Goal: Obtain resource: Download file/media

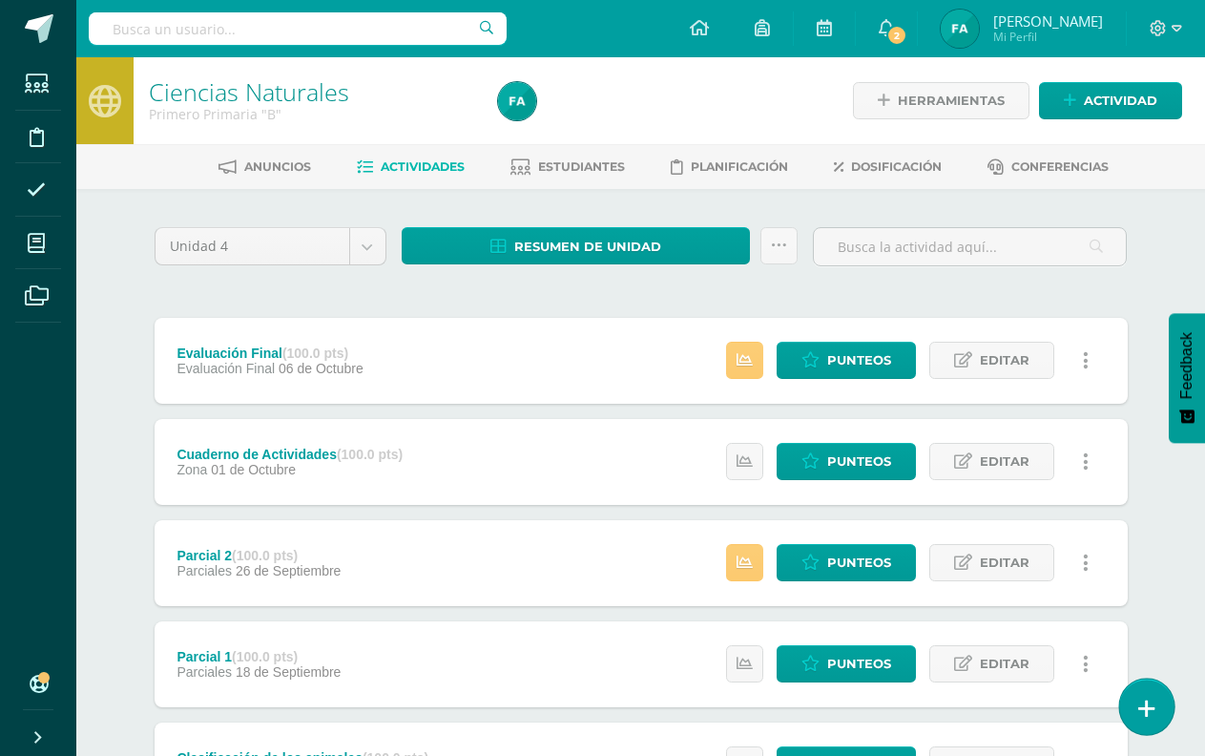
click at [1139, 362] on icon at bounding box center [1147, 709] width 17 height 22
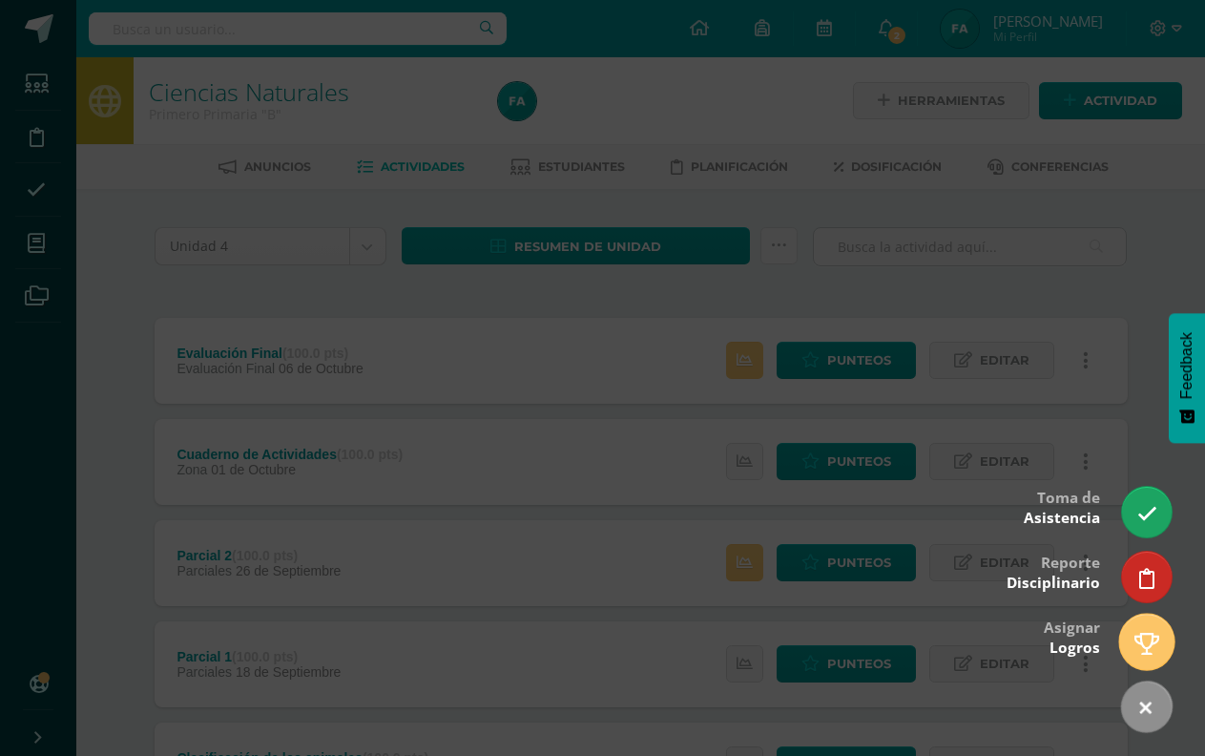
click at [1147, 362] on icon at bounding box center [1147, 644] width 25 height 22
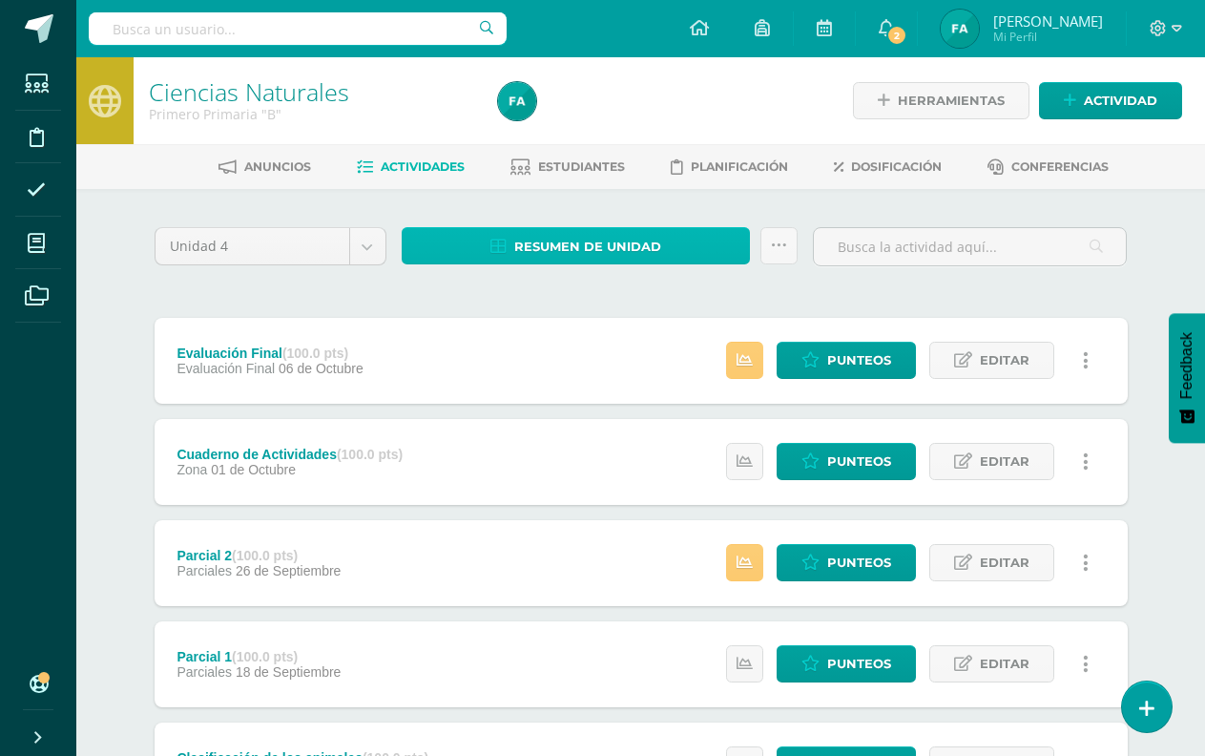
click at [513, 241] on link "Resumen de unidad" at bounding box center [576, 245] width 349 height 37
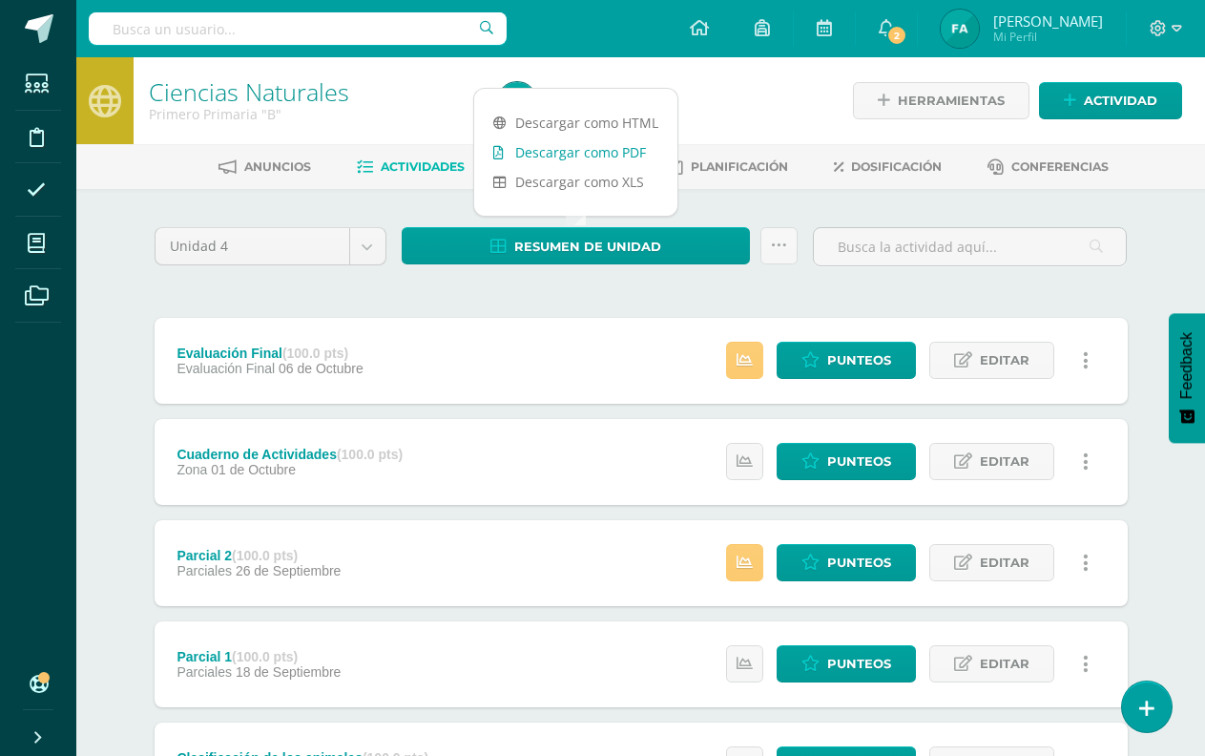
click at [575, 149] on link "Descargar como PDF" at bounding box center [575, 152] width 203 height 30
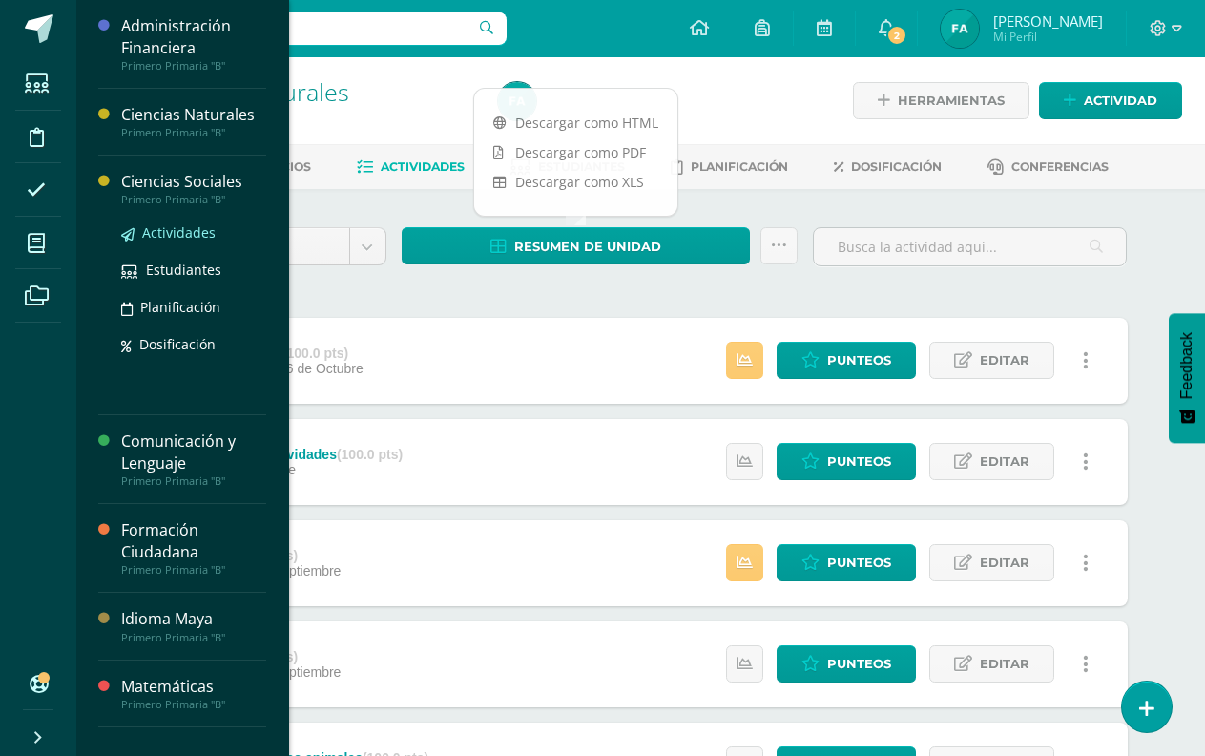
click at [192, 230] on span "Actividades" at bounding box center [178, 232] width 73 height 18
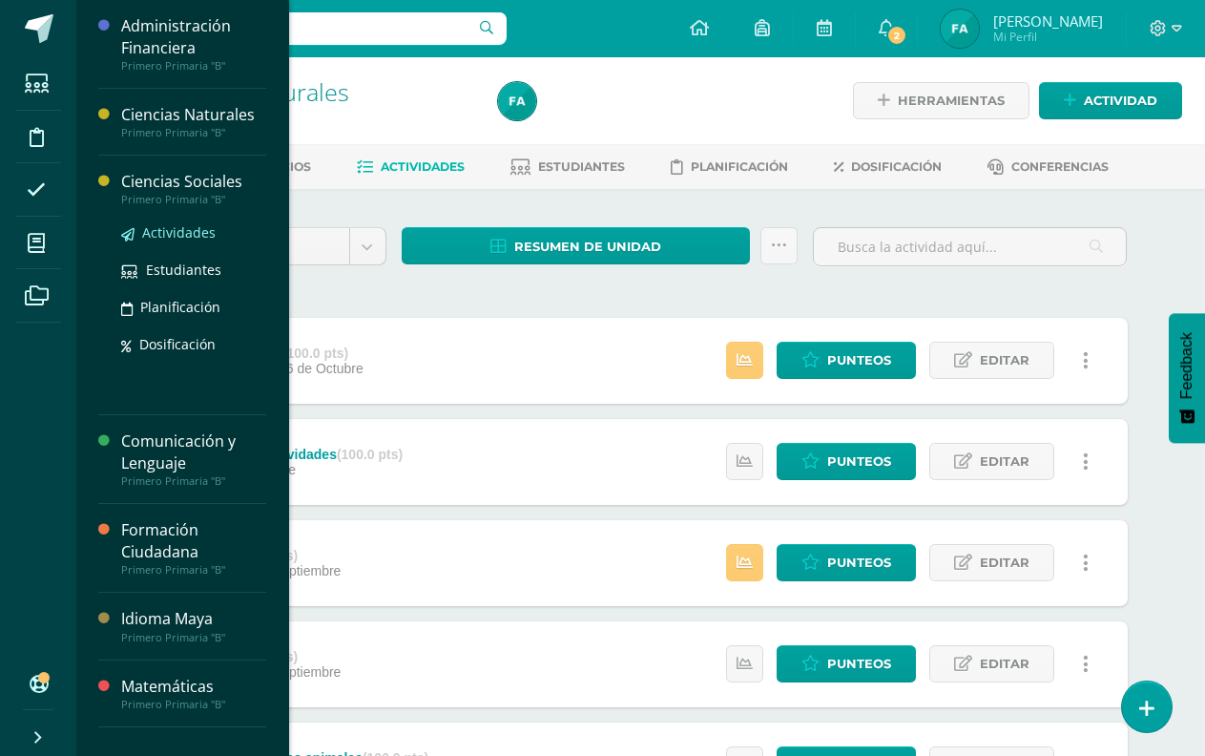
click at [192, 230] on span "Actividades" at bounding box center [178, 232] width 73 height 18
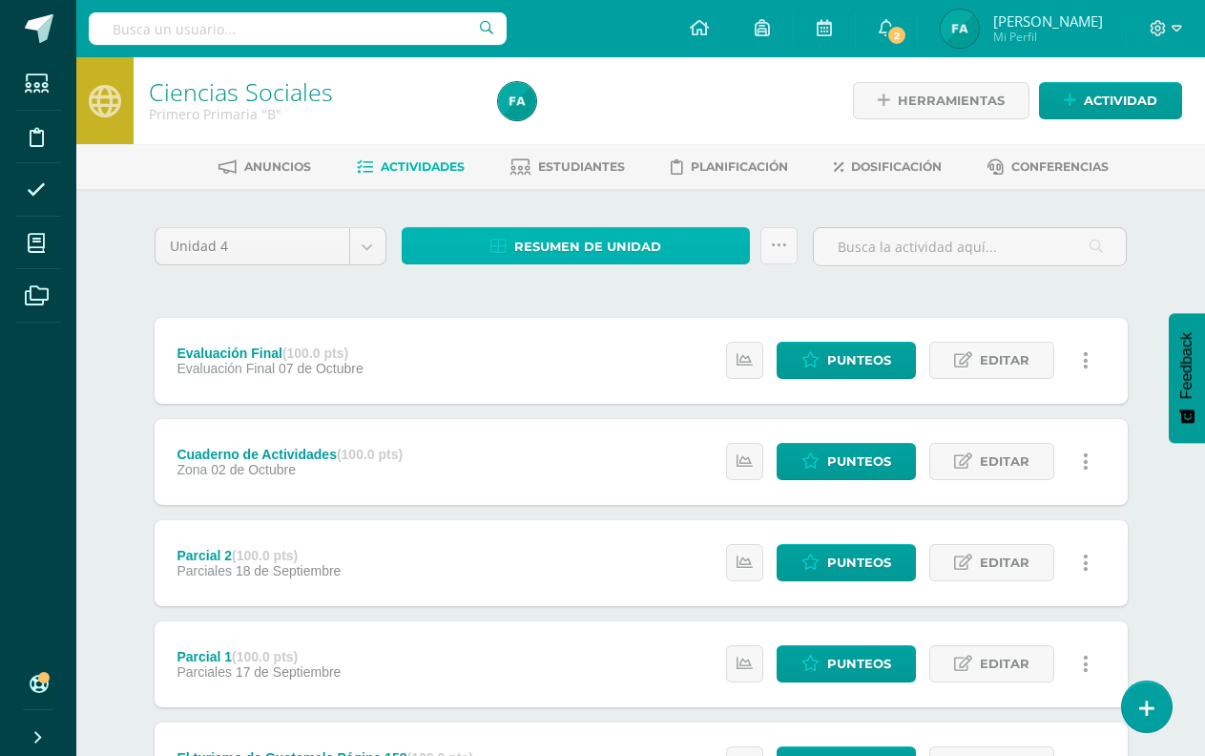
click at [522, 235] on span "Resumen de unidad" at bounding box center [587, 246] width 147 height 35
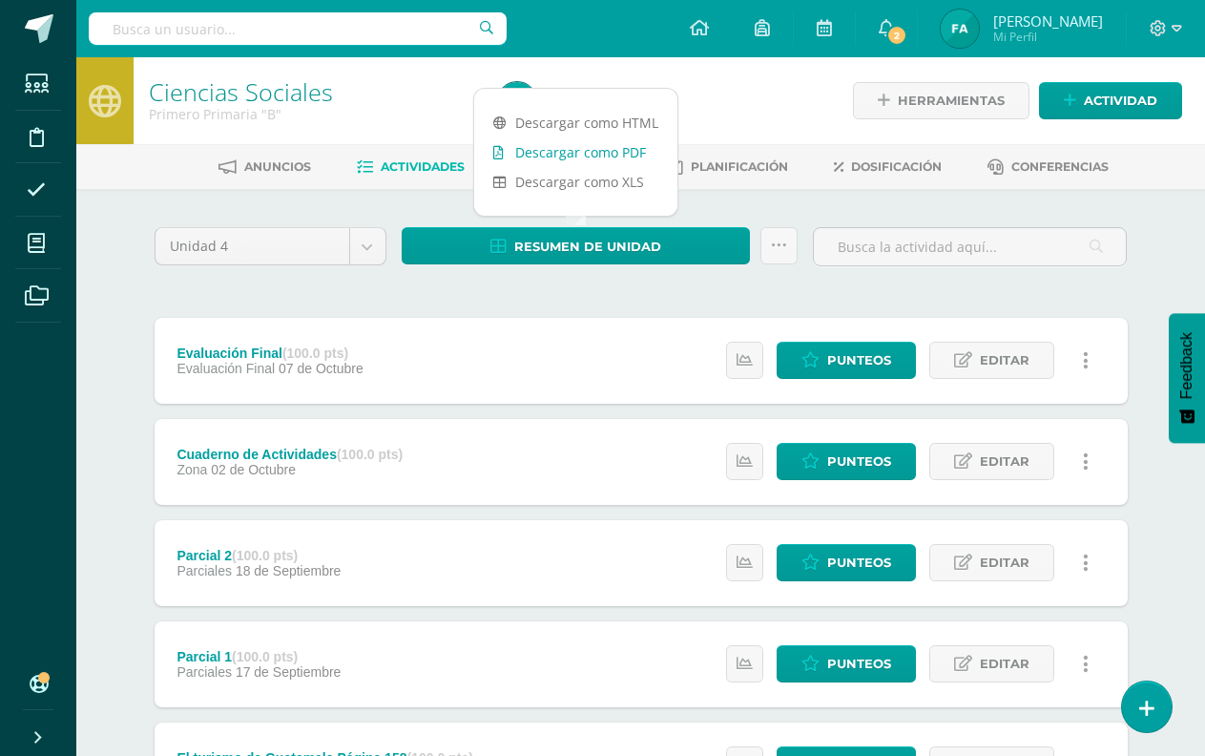
click at [544, 147] on link "Descargar como PDF" at bounding box center [575, 152] width 203 height 30
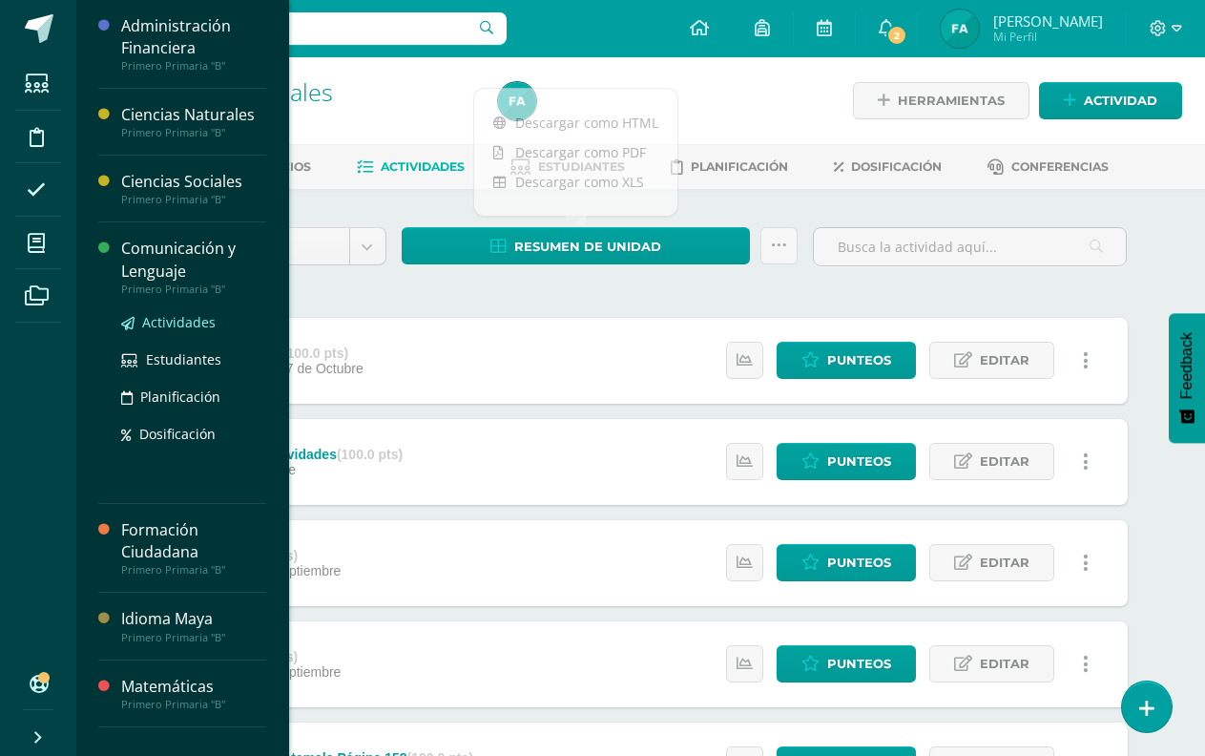
click at [202, 327] on span "Actividades" at bounding box center [178, 322] width 73 height 18
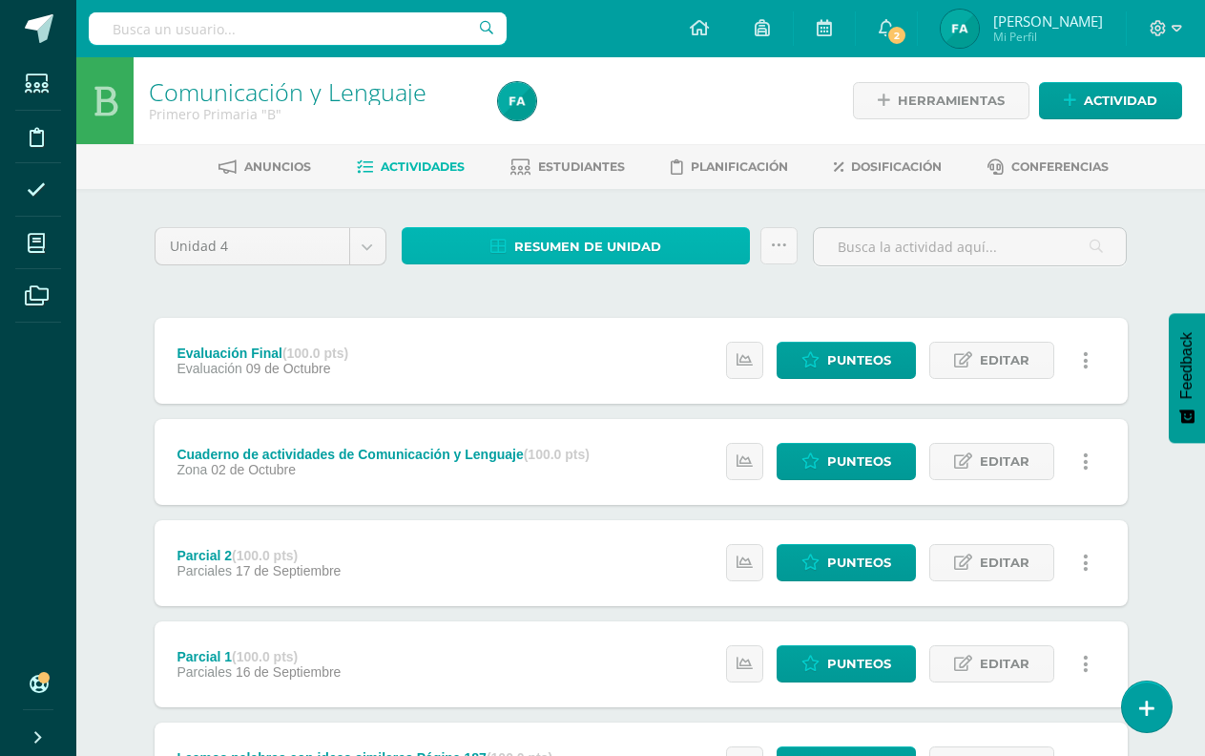
click at [564, 241] on span "Resumen de unidad" at bounding box center [587, 246] width 147 height 35
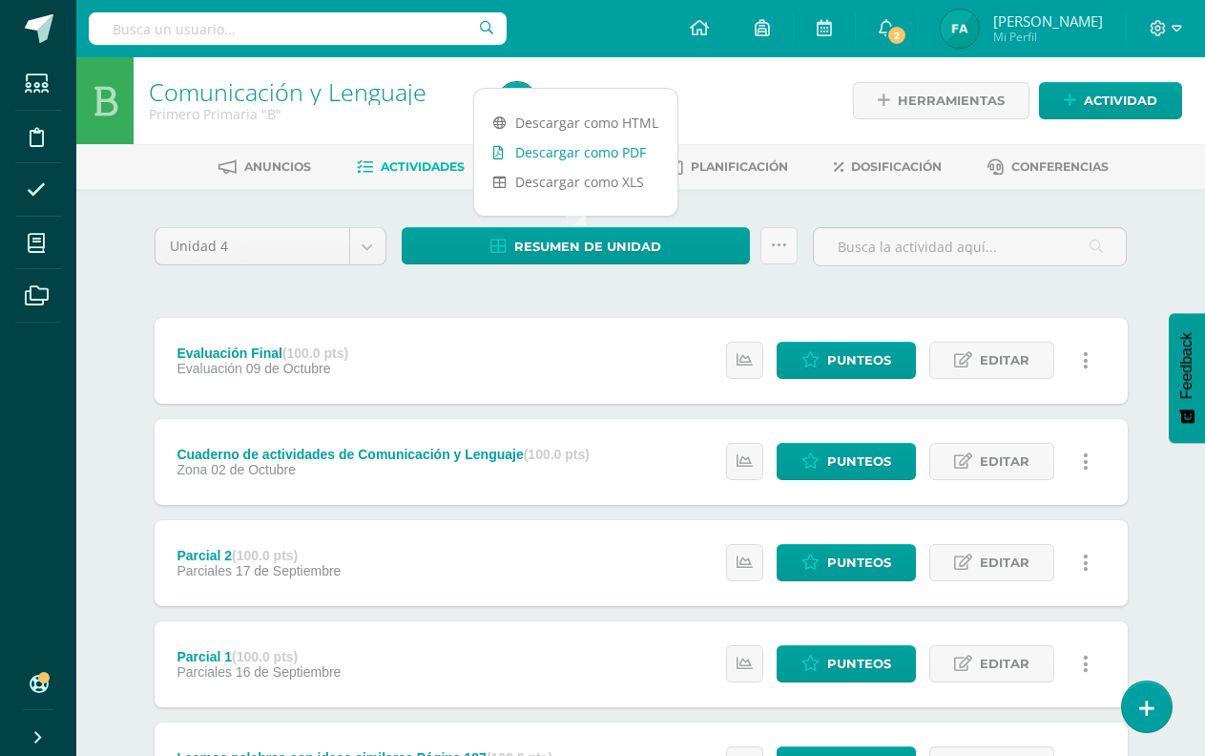
click at [595, 146] on link "Descargar como PDF" at bounding box center [575, 152] width 203 height 30
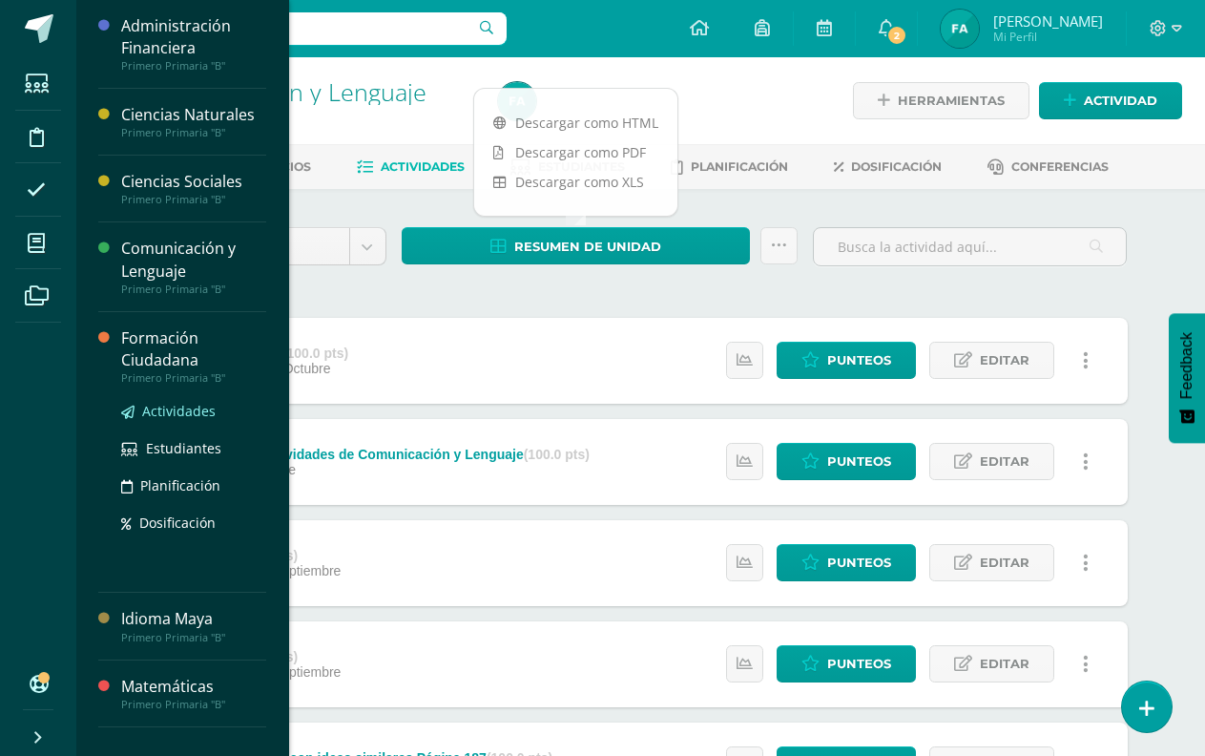
click at [206, 402] on span "Actividades" at bounding box center [178, 411] width 73 height 18
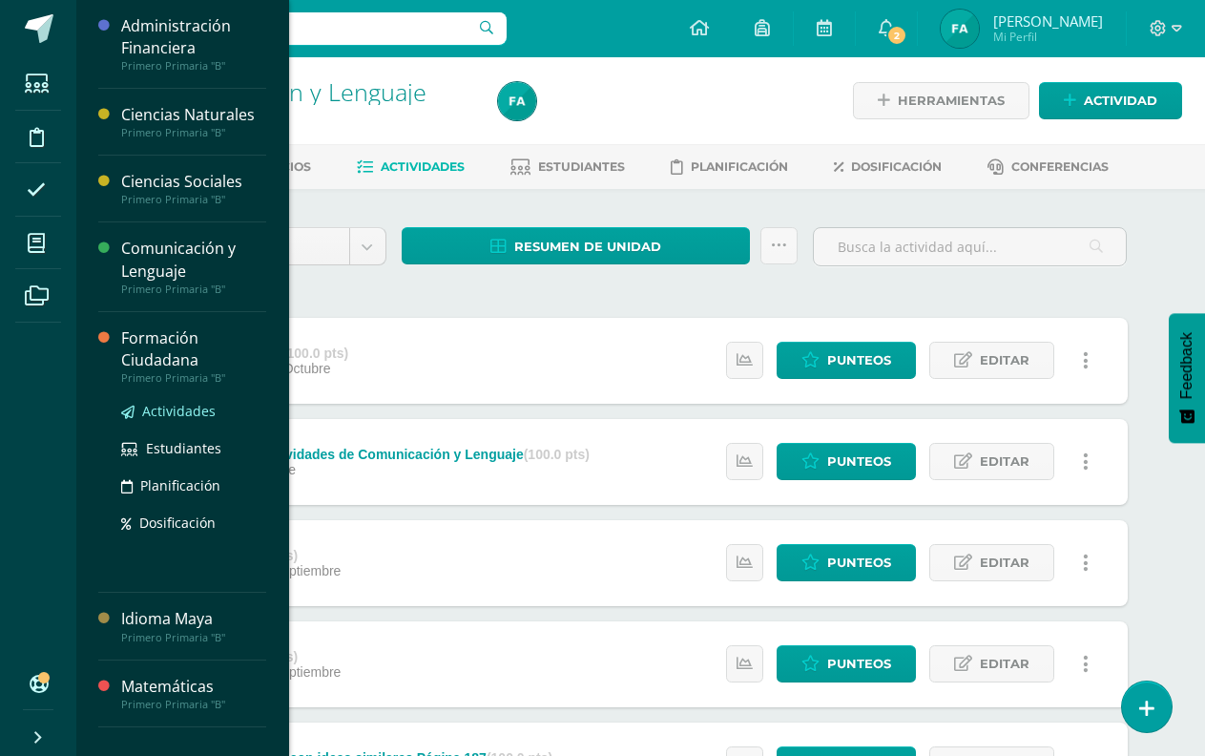
click at [206, 402] on span "Actividades" at bounding box center [178, 411] width 73 height 18
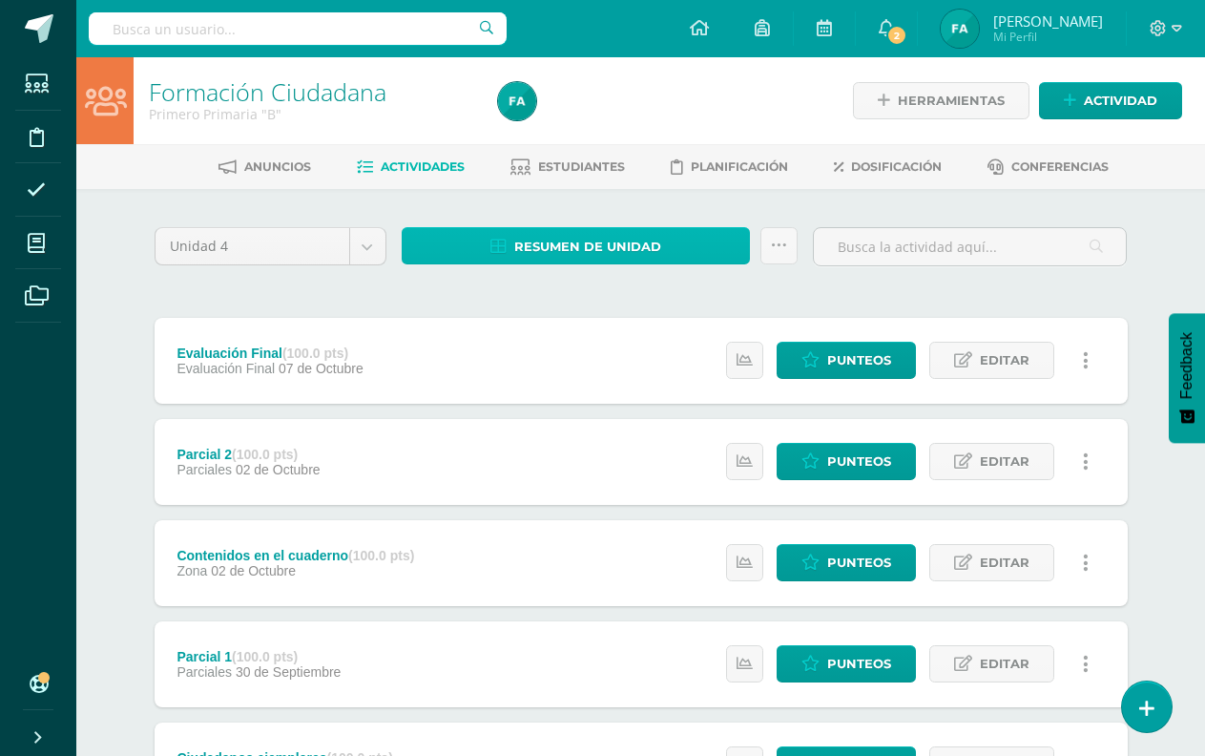
click at [569, 252] on span "Resumen de unidad" at bounding box center [587, 246] width 147 height 35
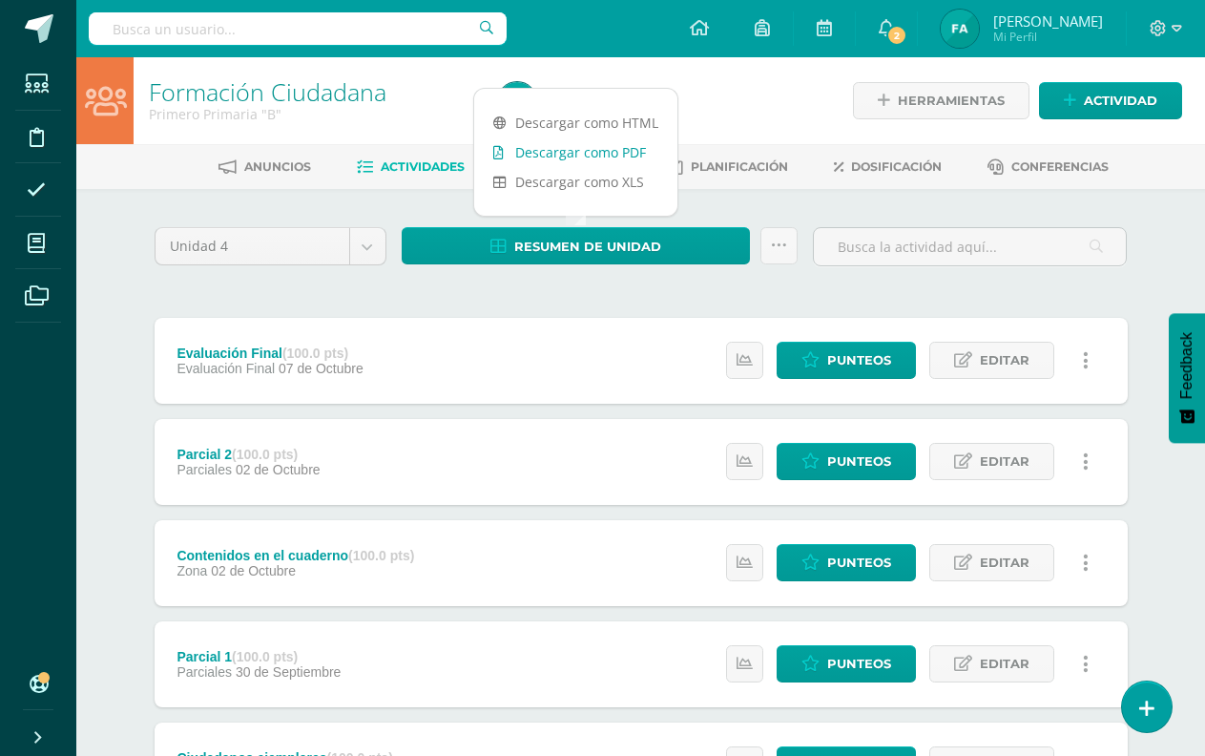
click at [589, 155] on link "Descargar como PDF" at bounding box center [575, 152] width 203 height 30
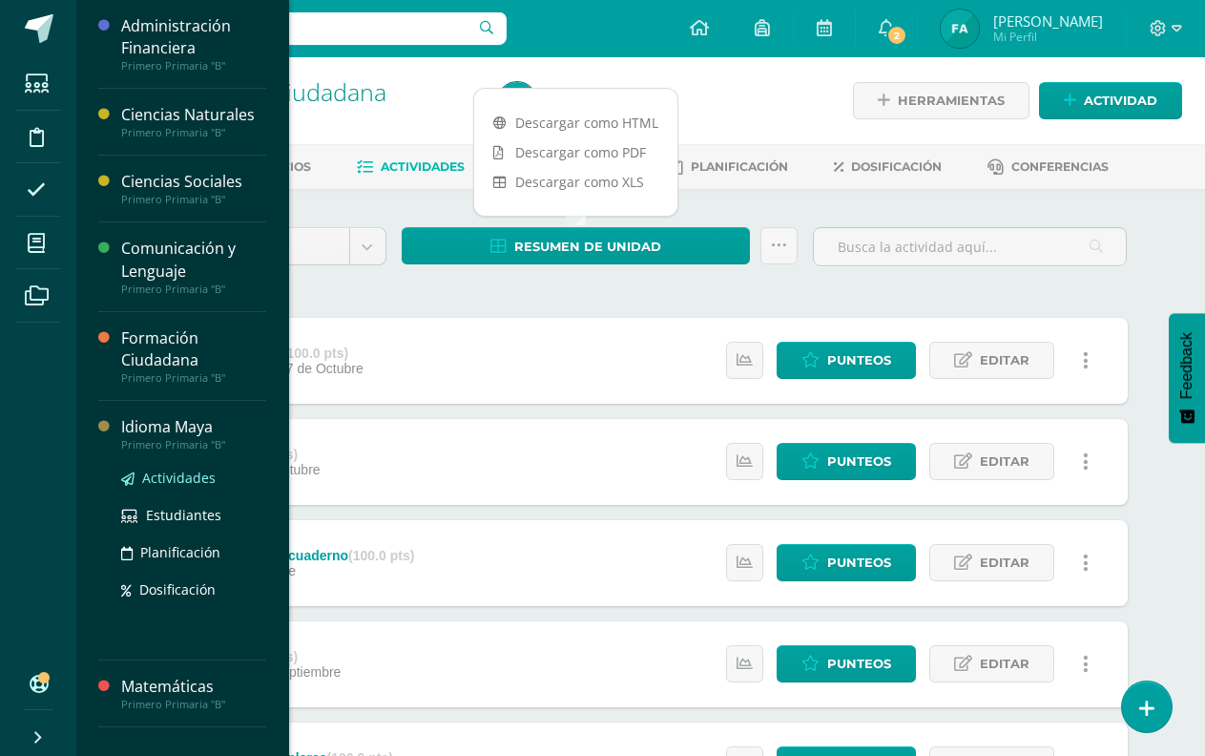
click at [190, 483] on span "Actividades" at bounding box center [178, 478] width 73 height 18
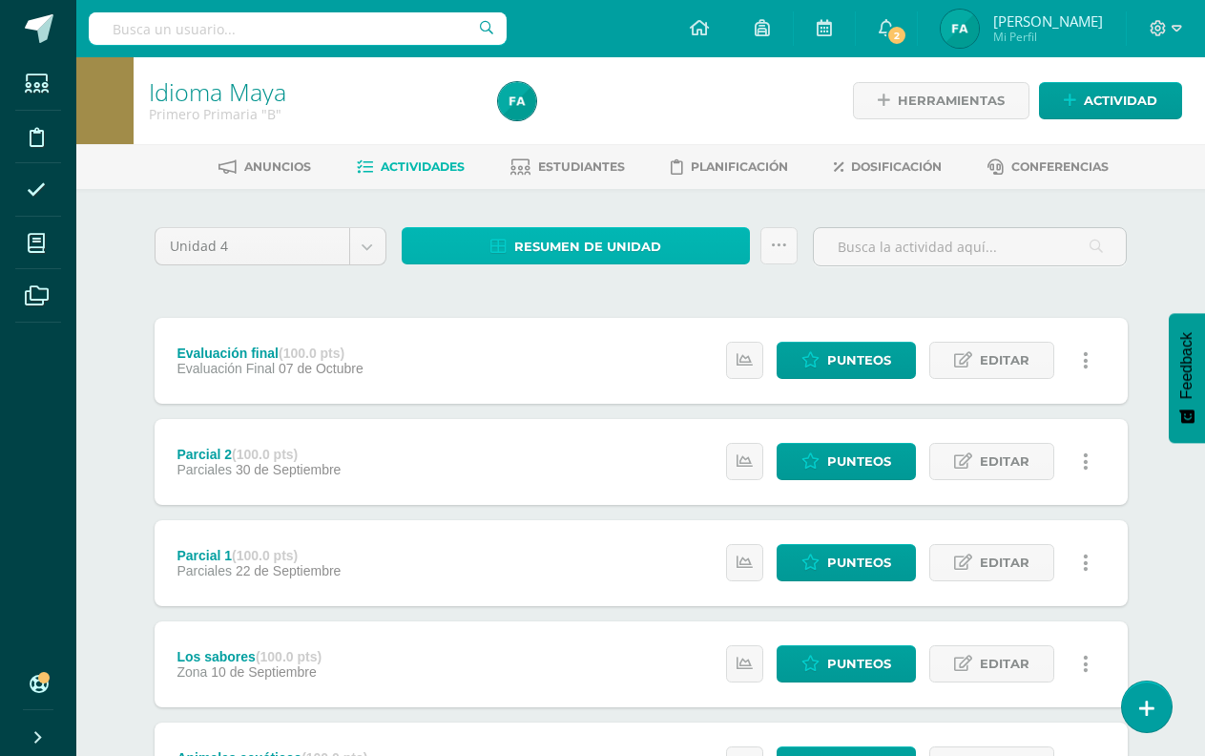
click at [579, 257] on span "Resumen de unidad" at bounding box center [587, 246] width 147 height 35
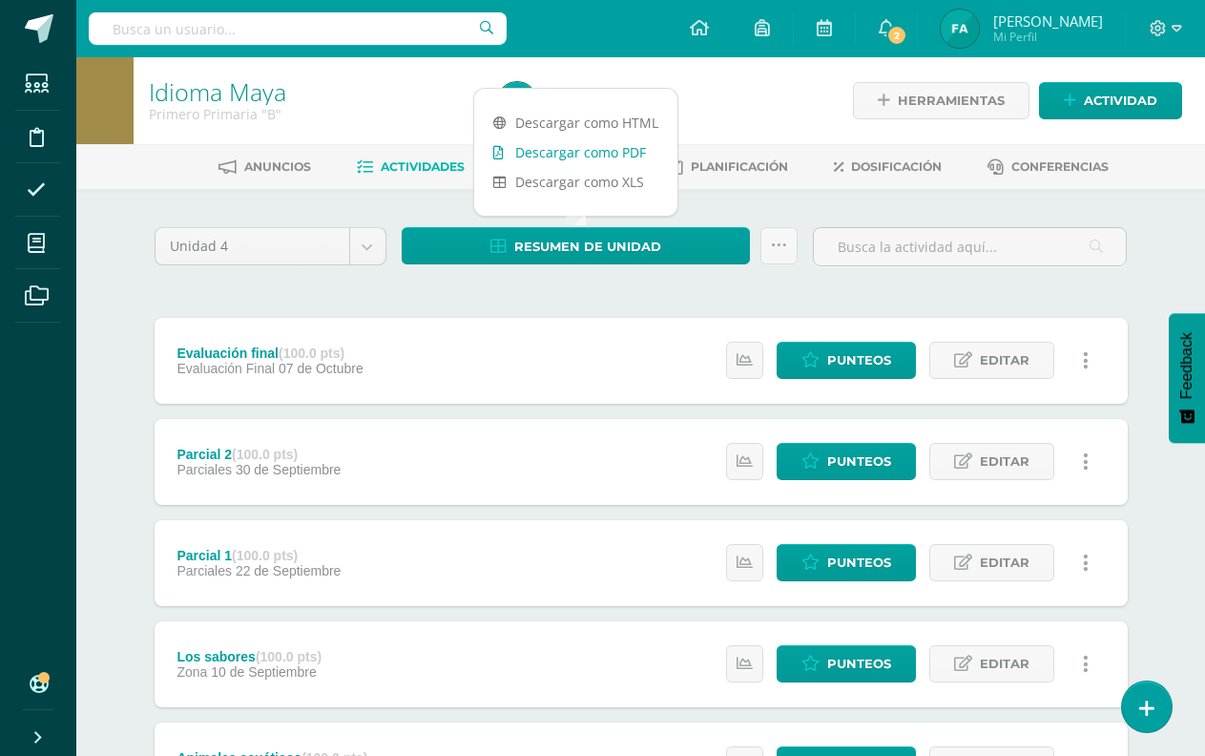
click at [554, 149] on link "Descargar como PDF" at bounding box center [575, 152] width 203 height 30
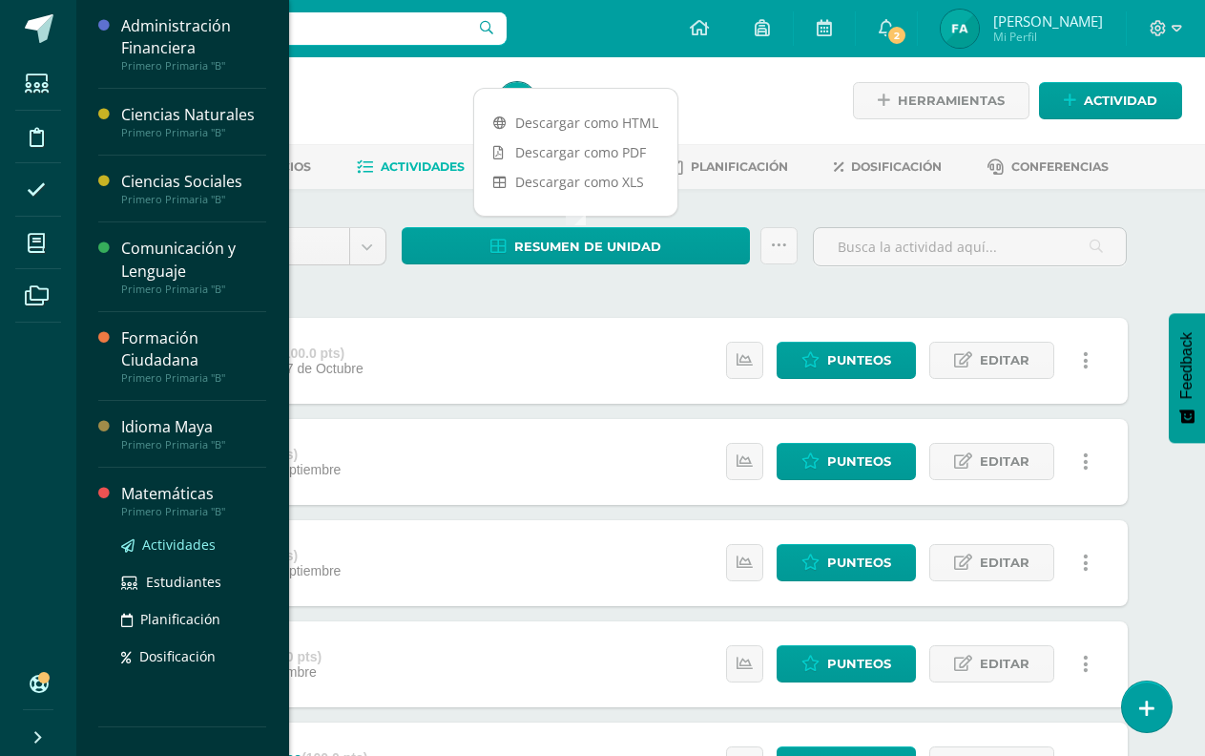
click at [206, 541] on span "Actividades" at bounding box center [178, 544] width 73 height 18
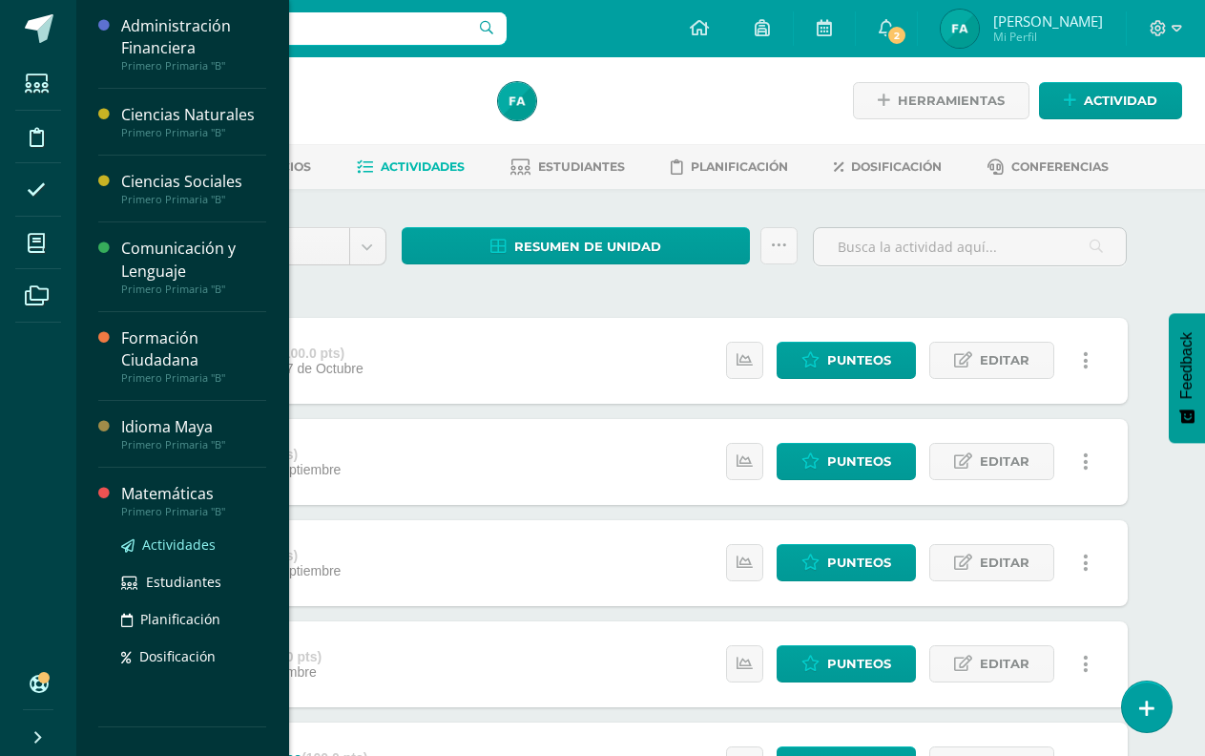
click at [206, 541] on span "Actividades" at bounding box center [178, 544] width 73 height 18
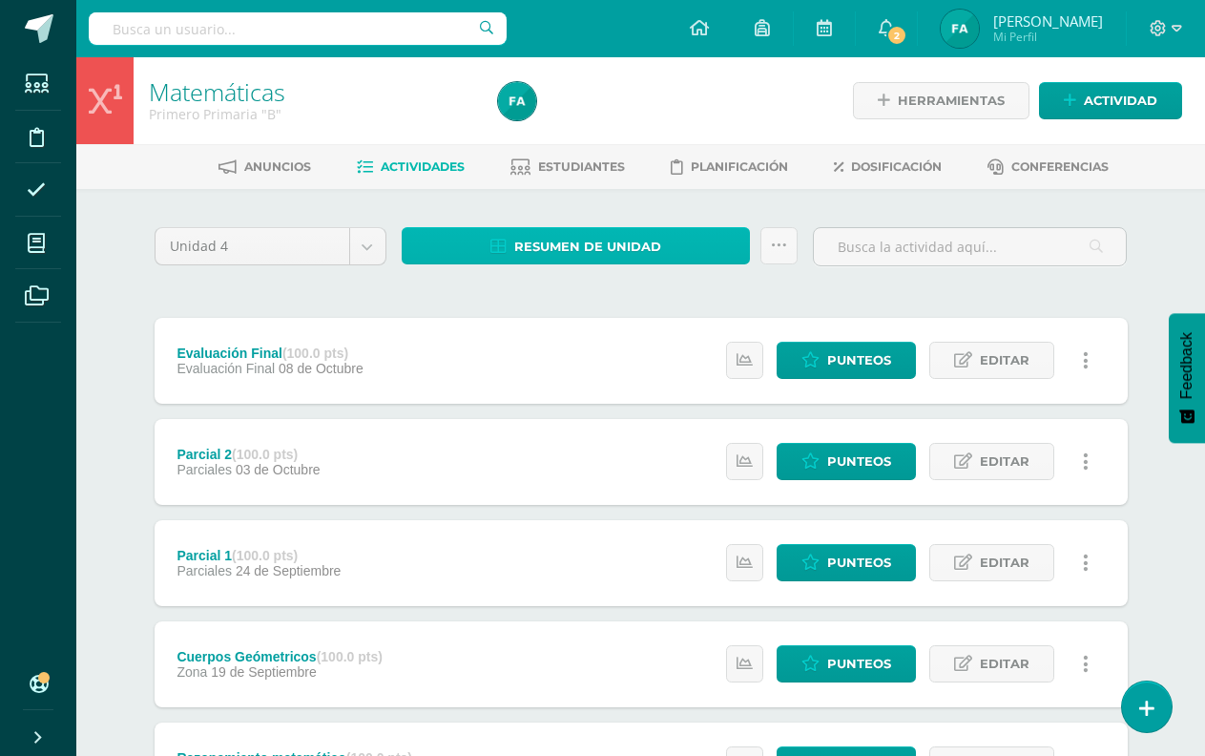
click at [507, 246] on icon at bounding box center [499, 247] width 16 height 16
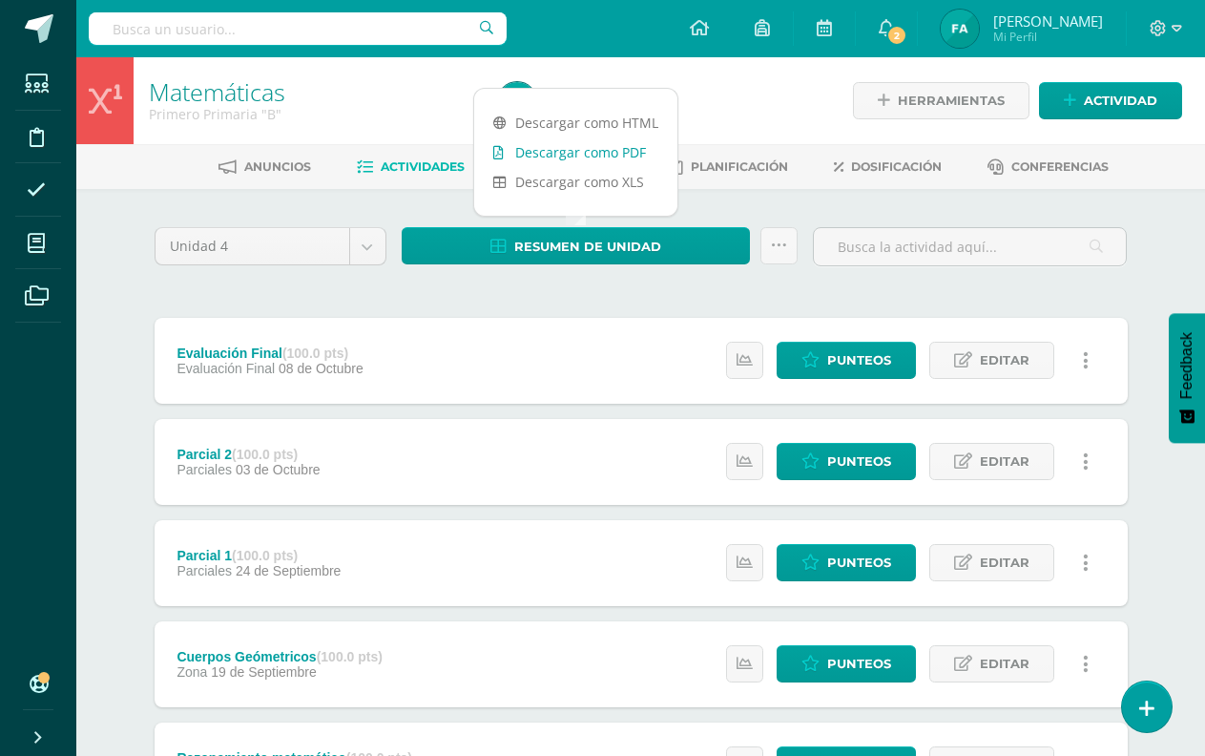
click at [558, 152] on link "Descargar como PDF" at bounding box center [575, 152] width 203 height 30
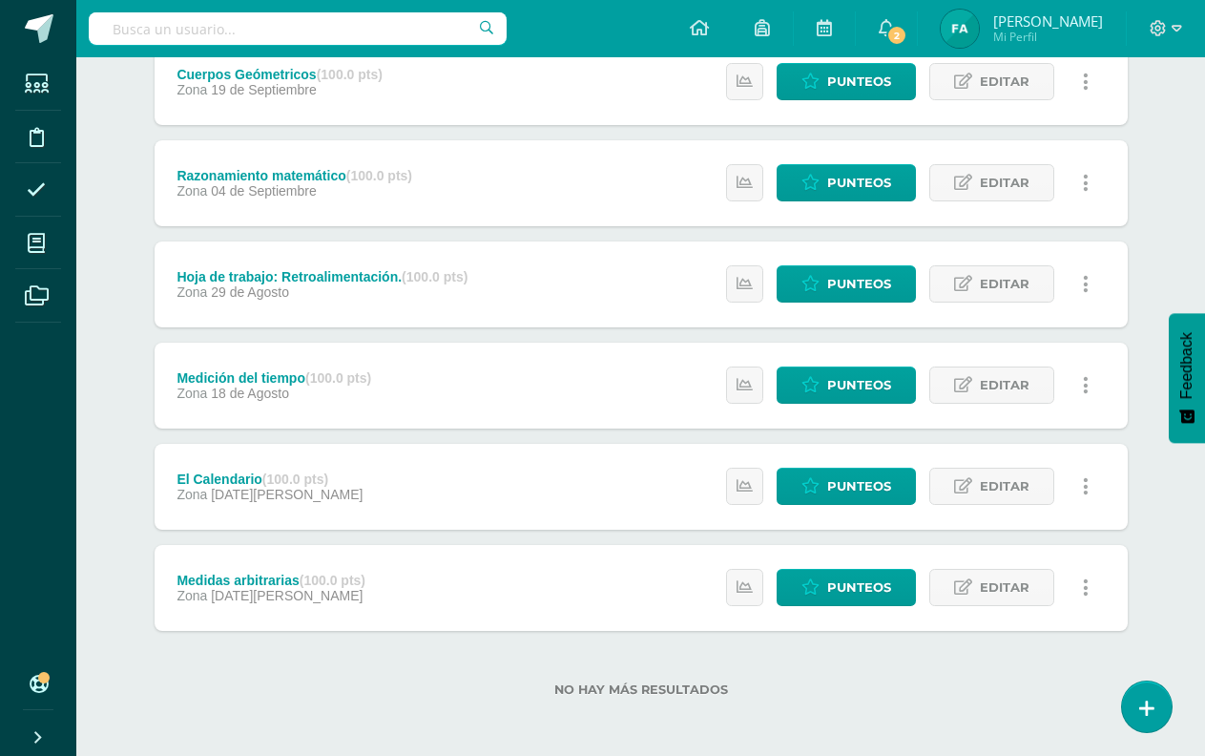
scroll to position [584, 0]
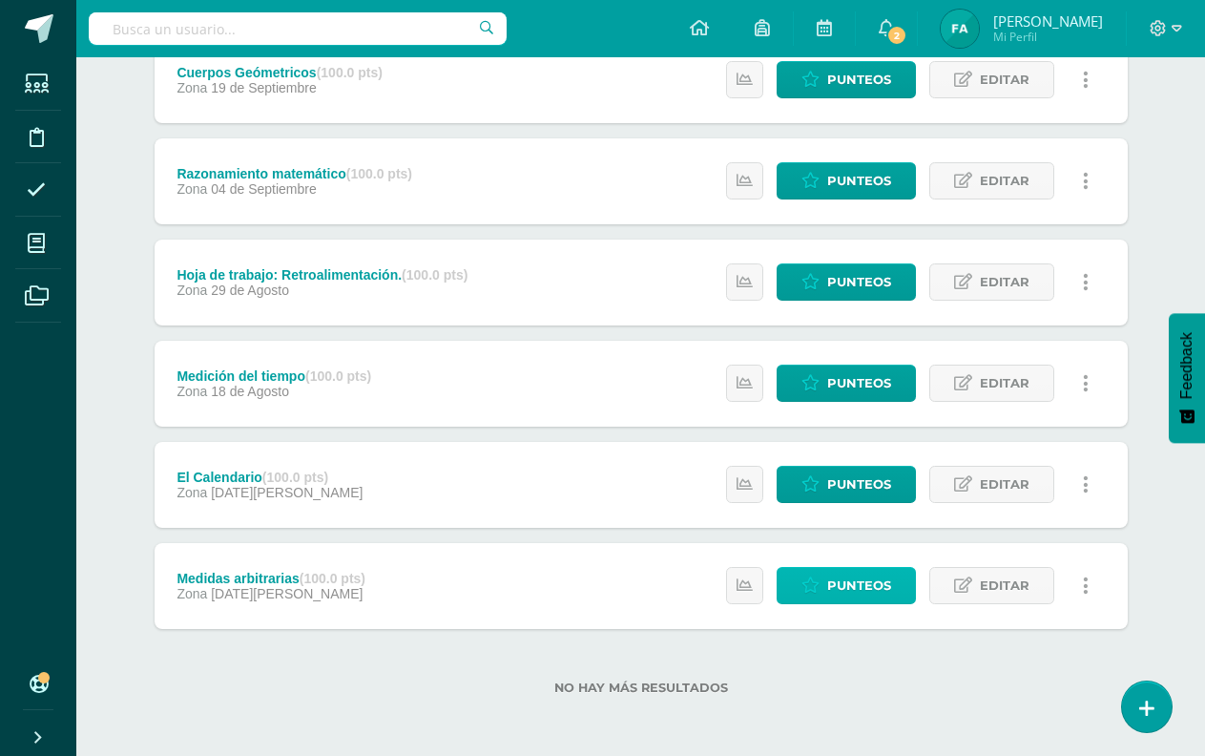
click at [848, 581] on span "Punteos" at bounding box center [860, 585] width 64 height 35
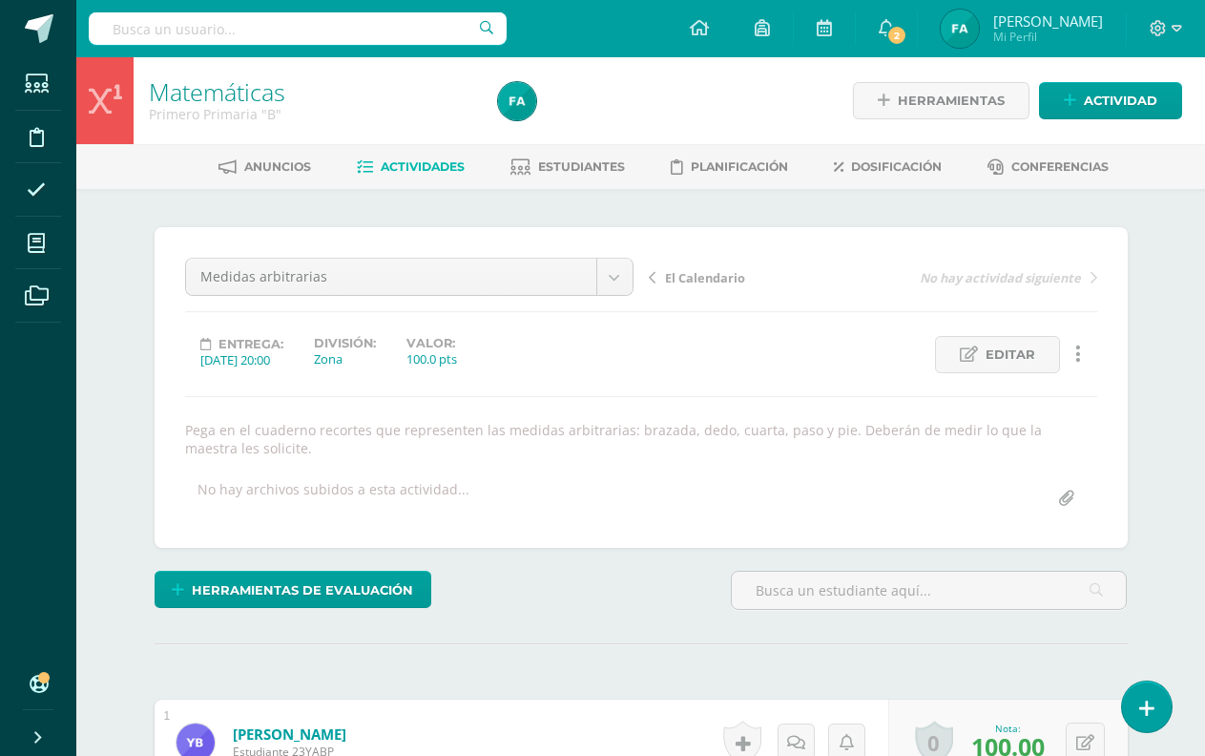
click at [422, 171] on span "Actividades" at bounding box center [423, 166] width 84 height 14
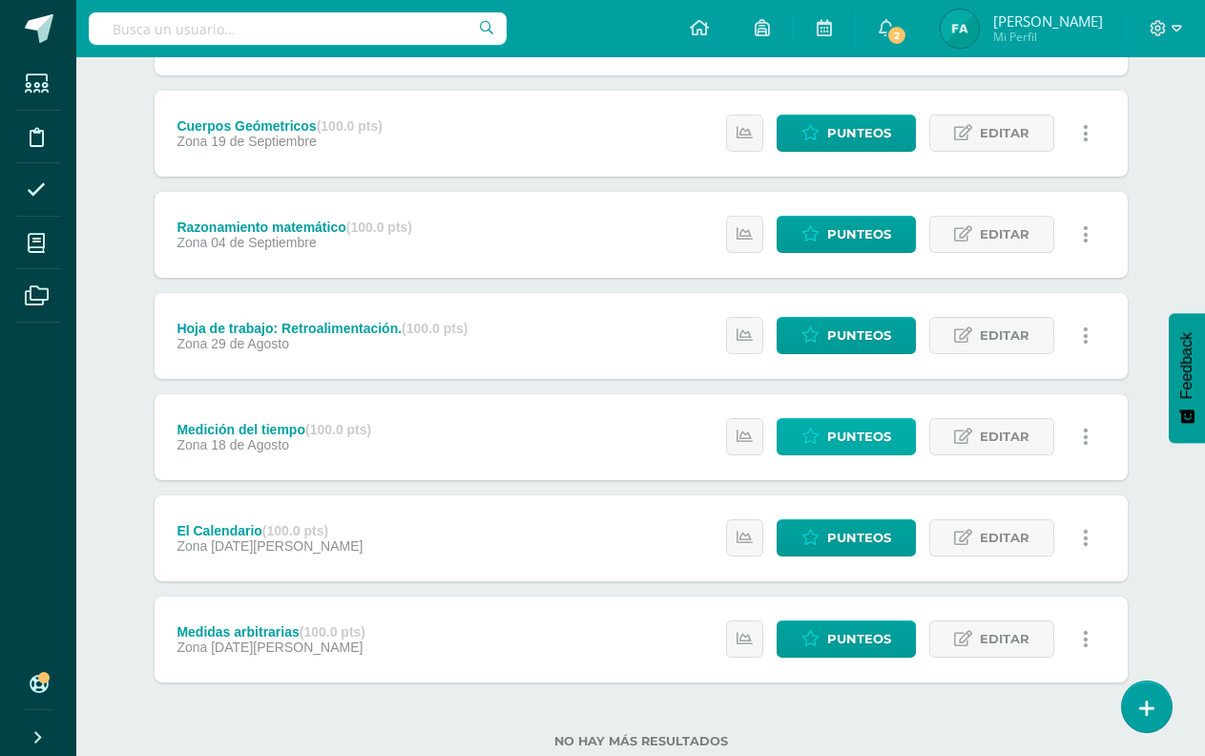
scroll to position [584, 0]
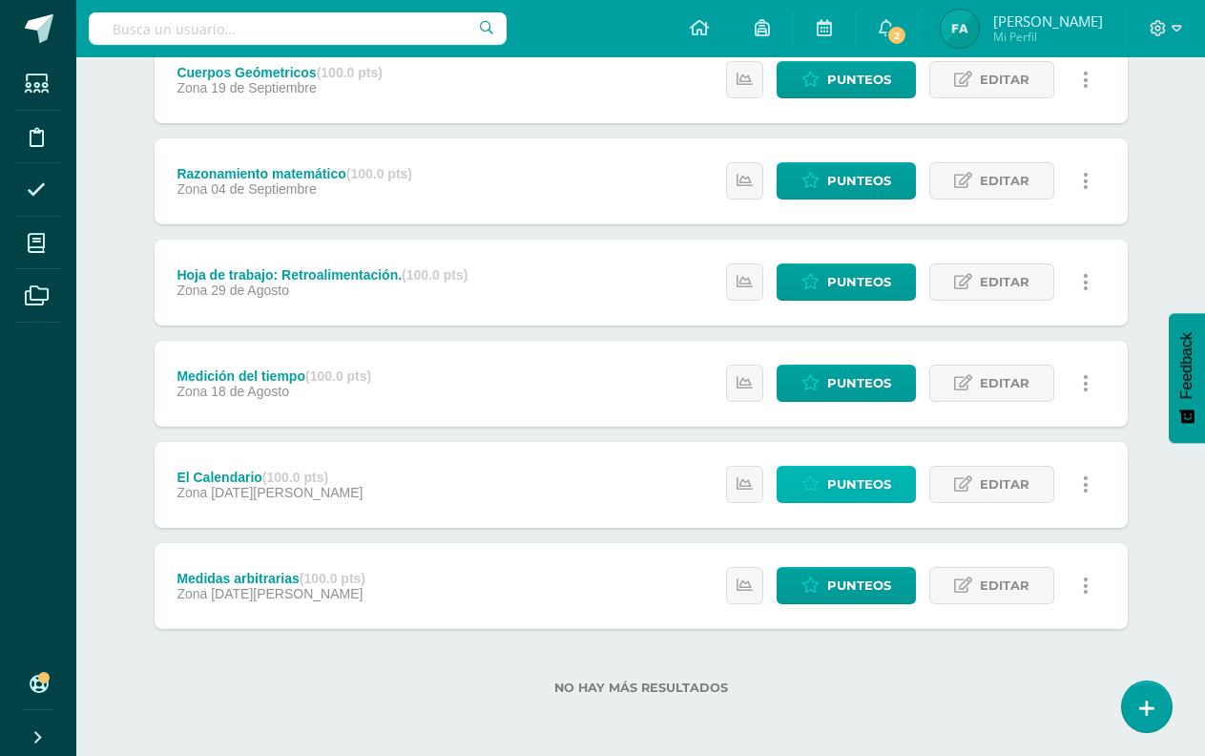
click at [828, 484] on span "Punteos" at bounding box center [860, 484] width 64 height 35
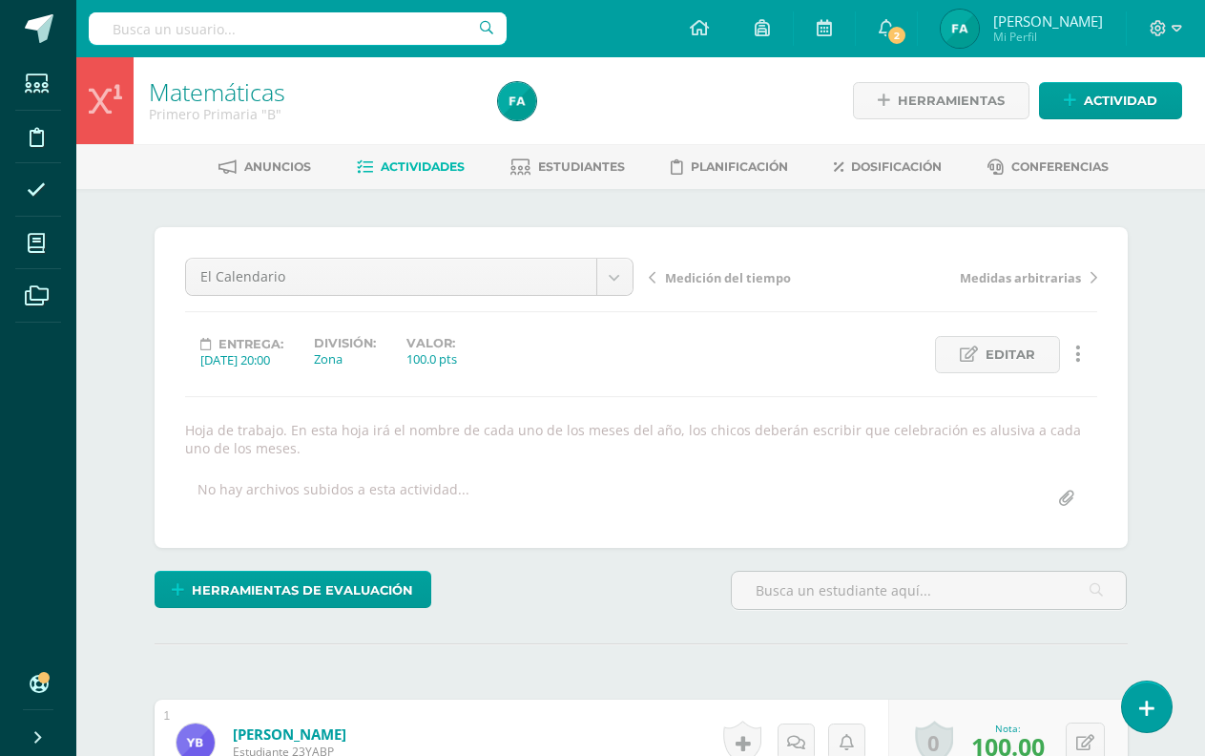
click at [404, 160] on span "Actividades" at bounding box center [423, 166] width 84 height 14
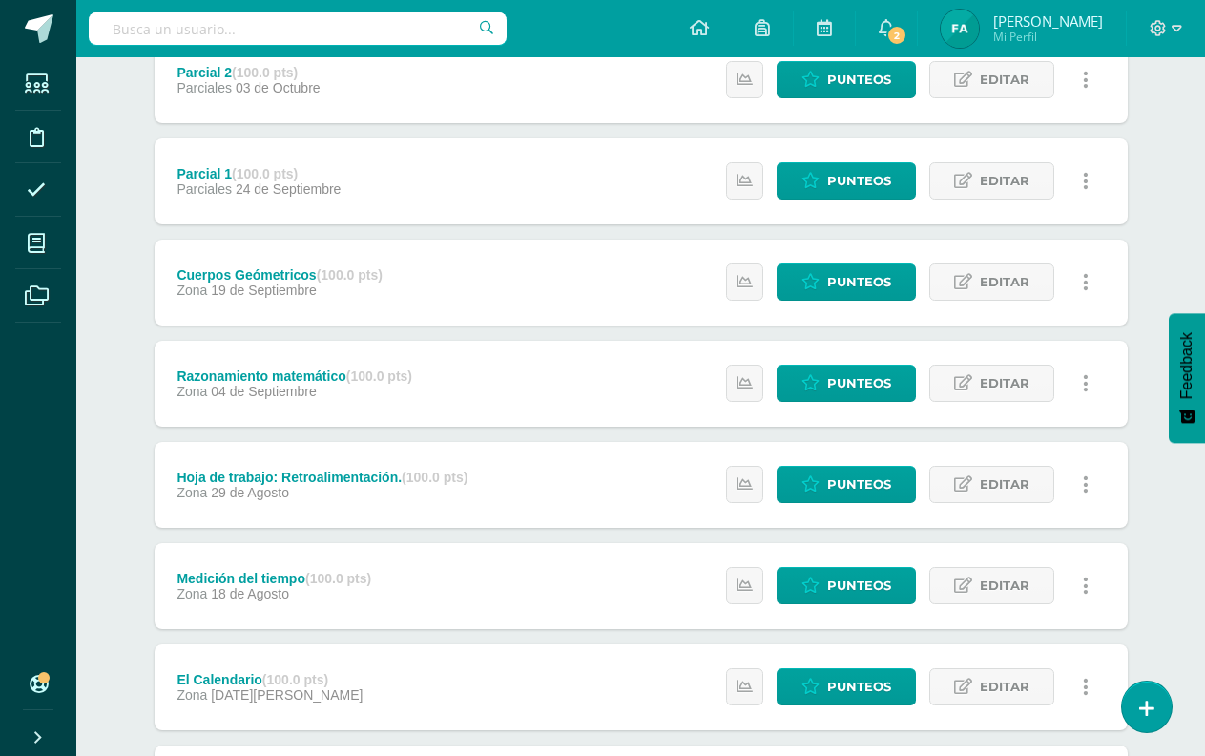
scroll to position [573, 0]
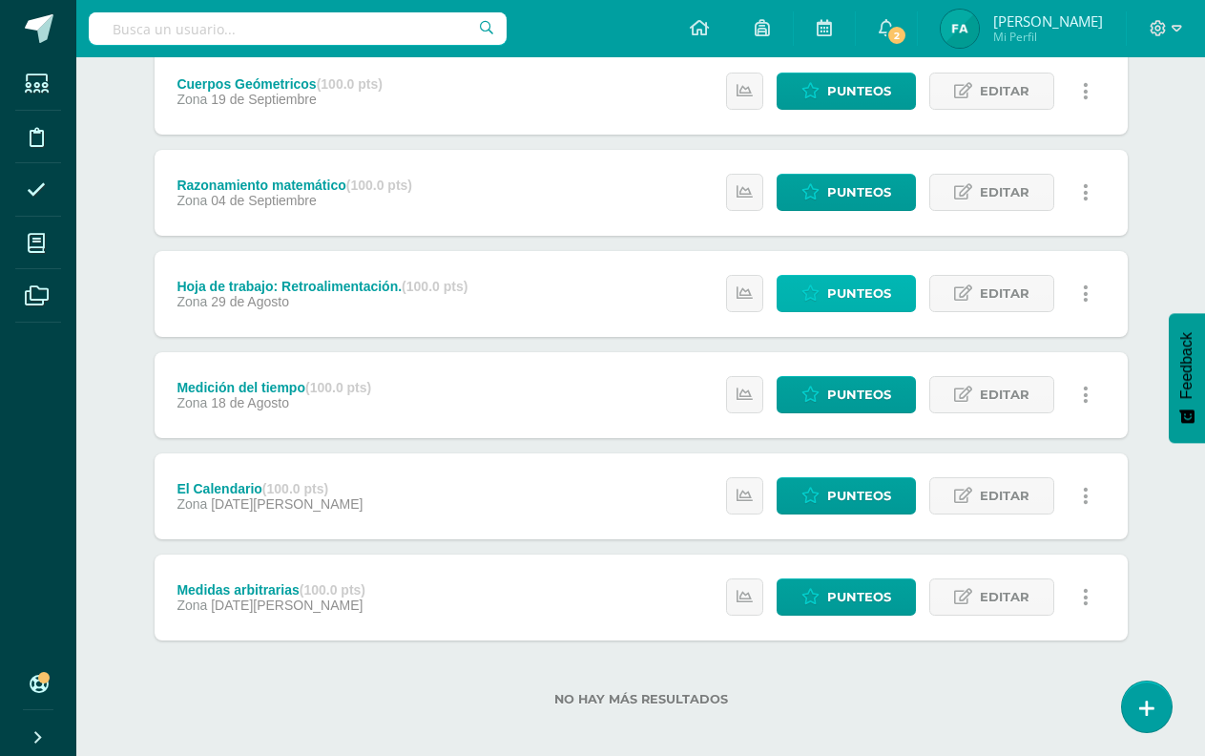
click at [842, 288] on span "Punteos" at bounding box center [860, 293] width 64 height 35
